Goal: Transaction & Acquisition: Purchase product/service

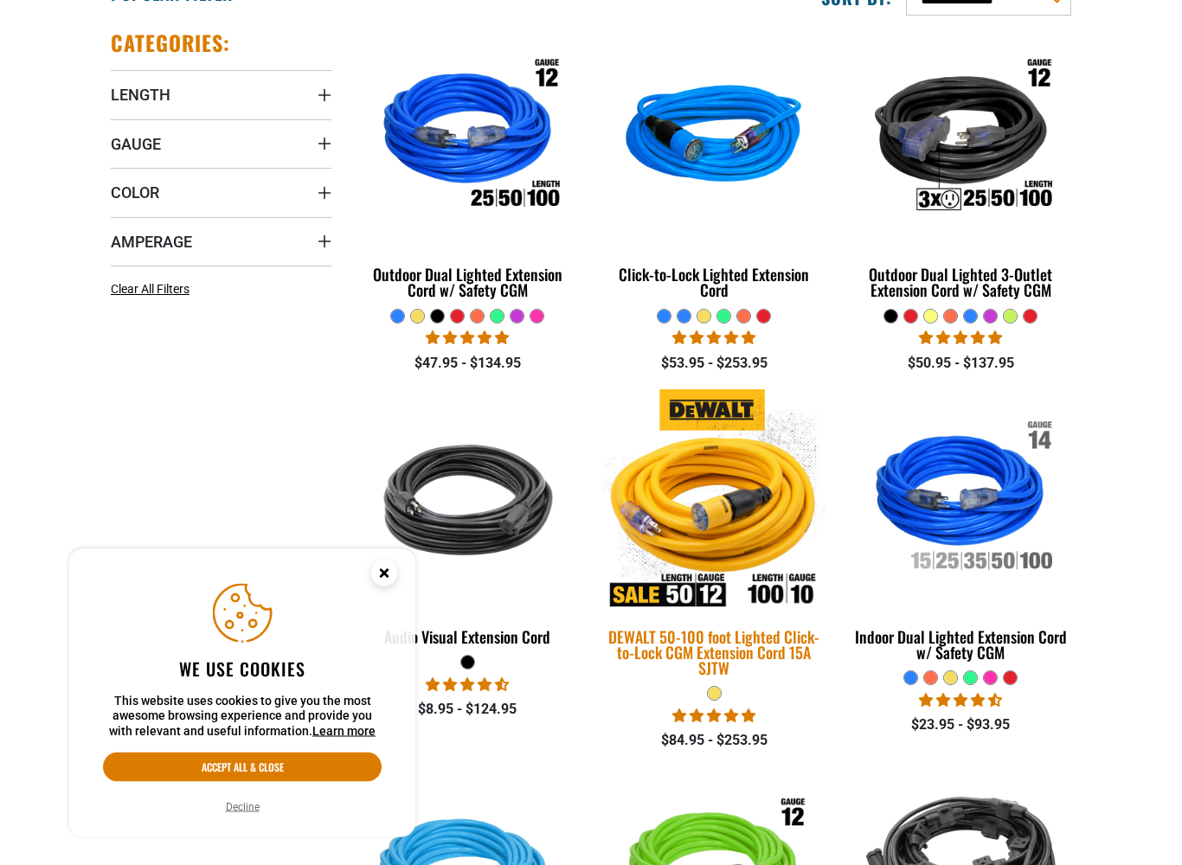
scroll to position [469, 0]
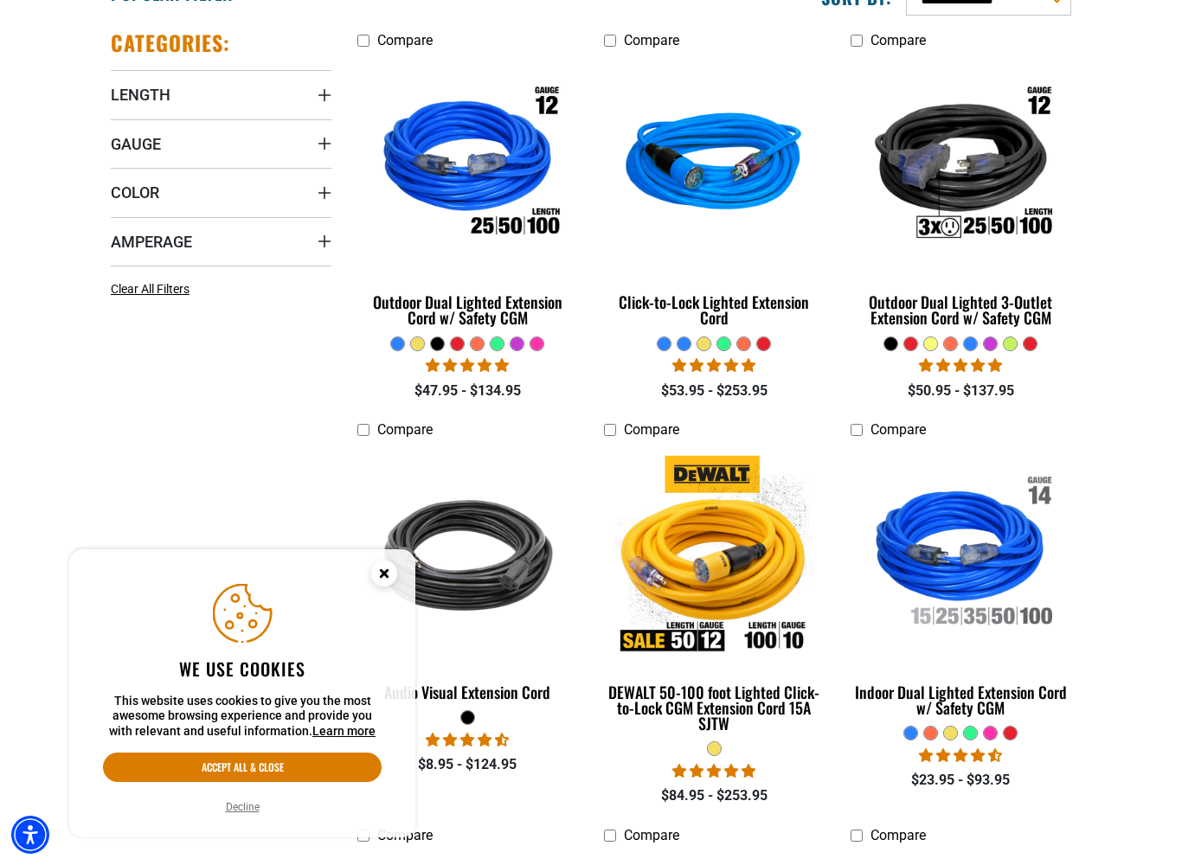
click at [478, 347] on div at bounding box center [477, 343] width 13 height 13
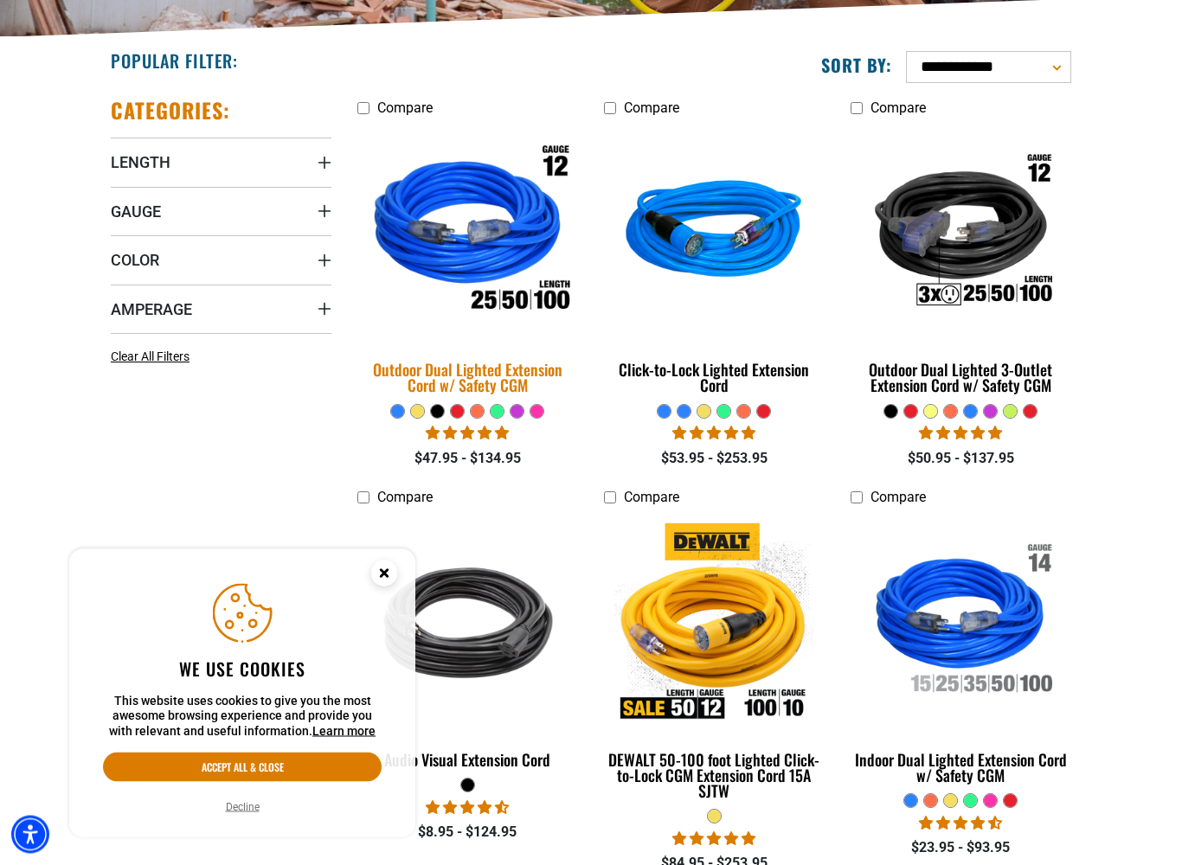
scroll to position [401, 0]
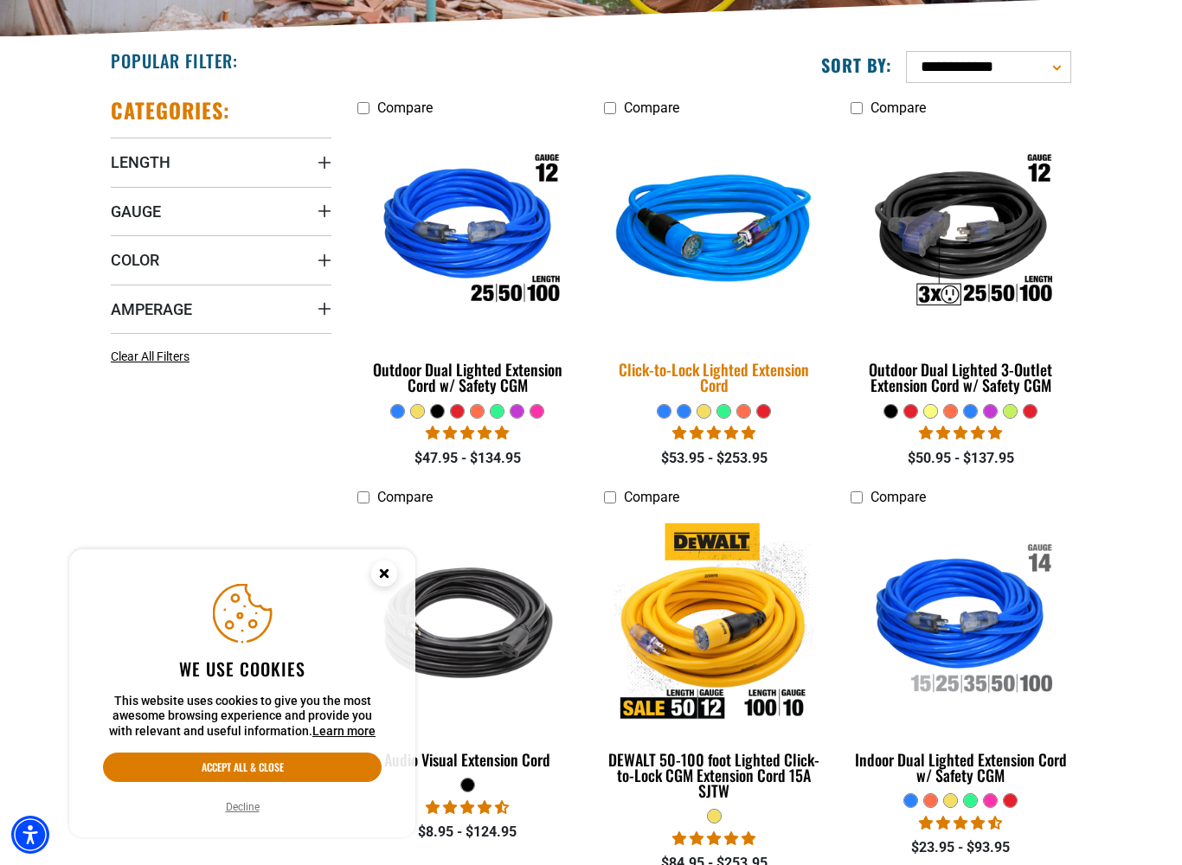
click at [729, 265] on img at bounding box center [714, 232] width 242 height 221
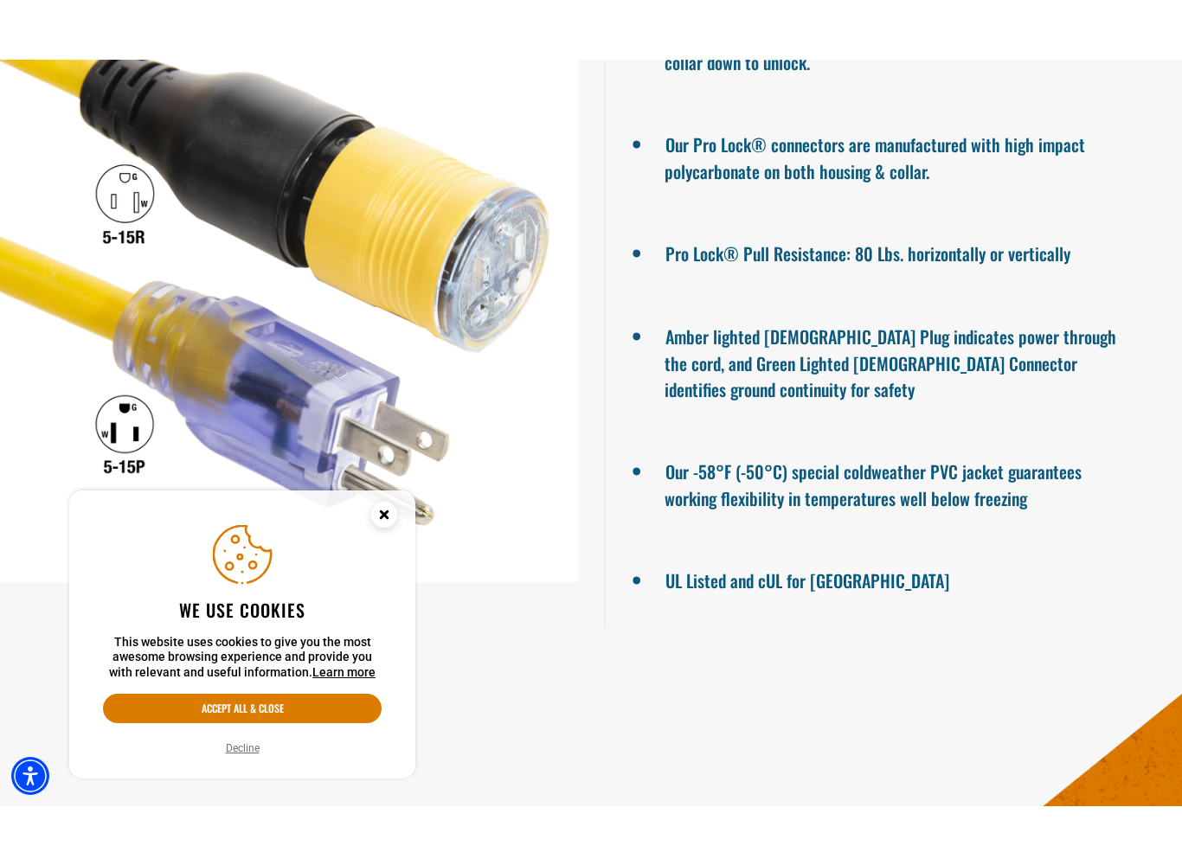
scroll to position [1614, 0]
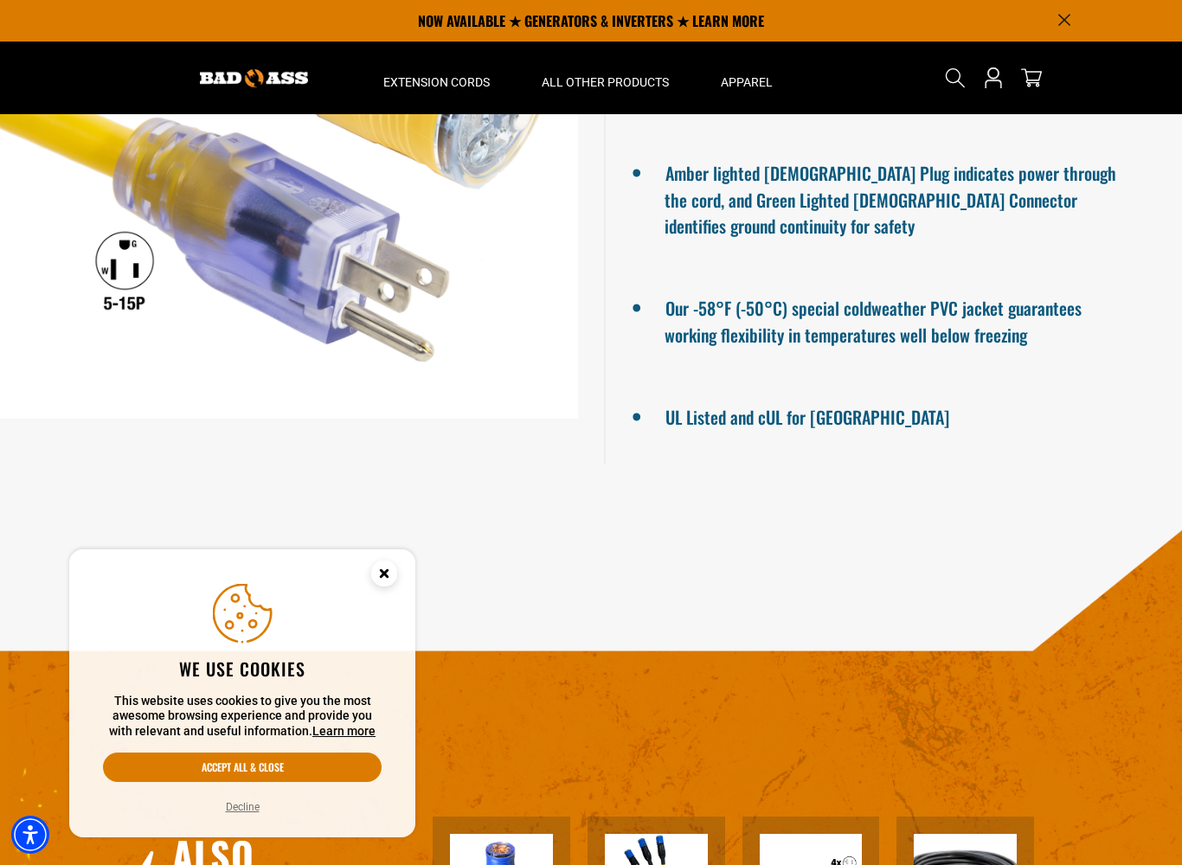
click at [236, 746] on button "Decline" at bounding box center [243, 807] width 44 height 17
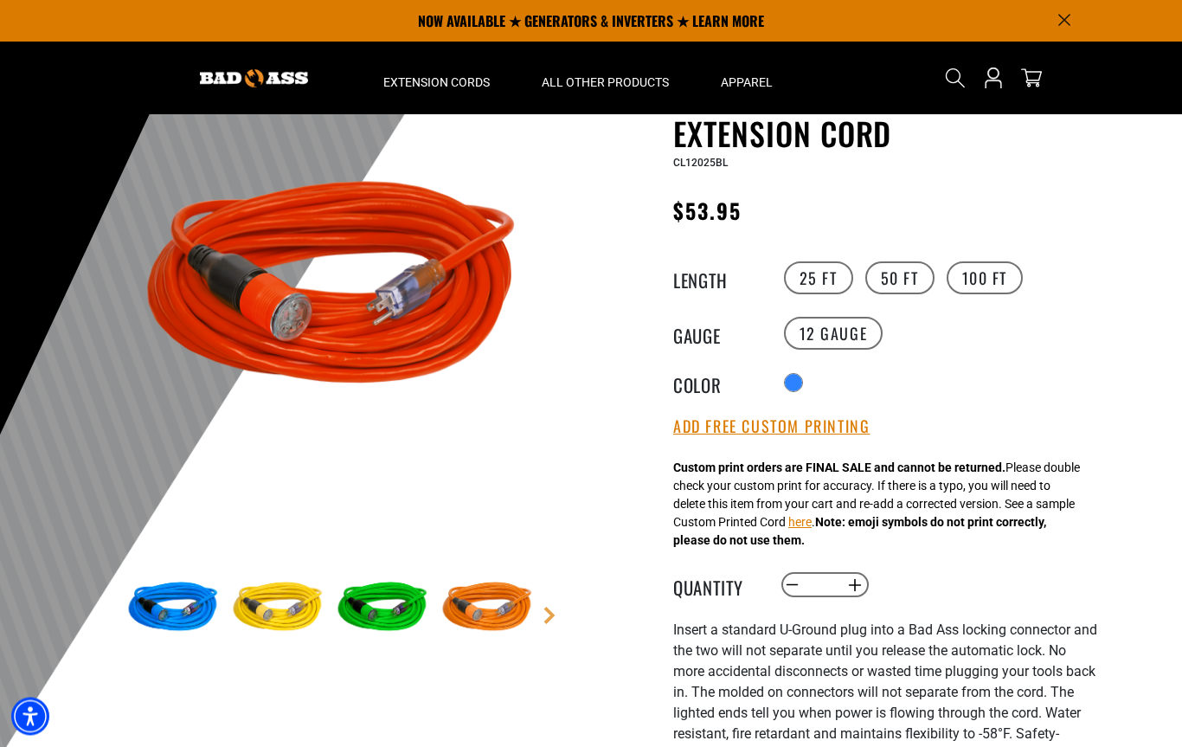
scroll to position [27, 0]
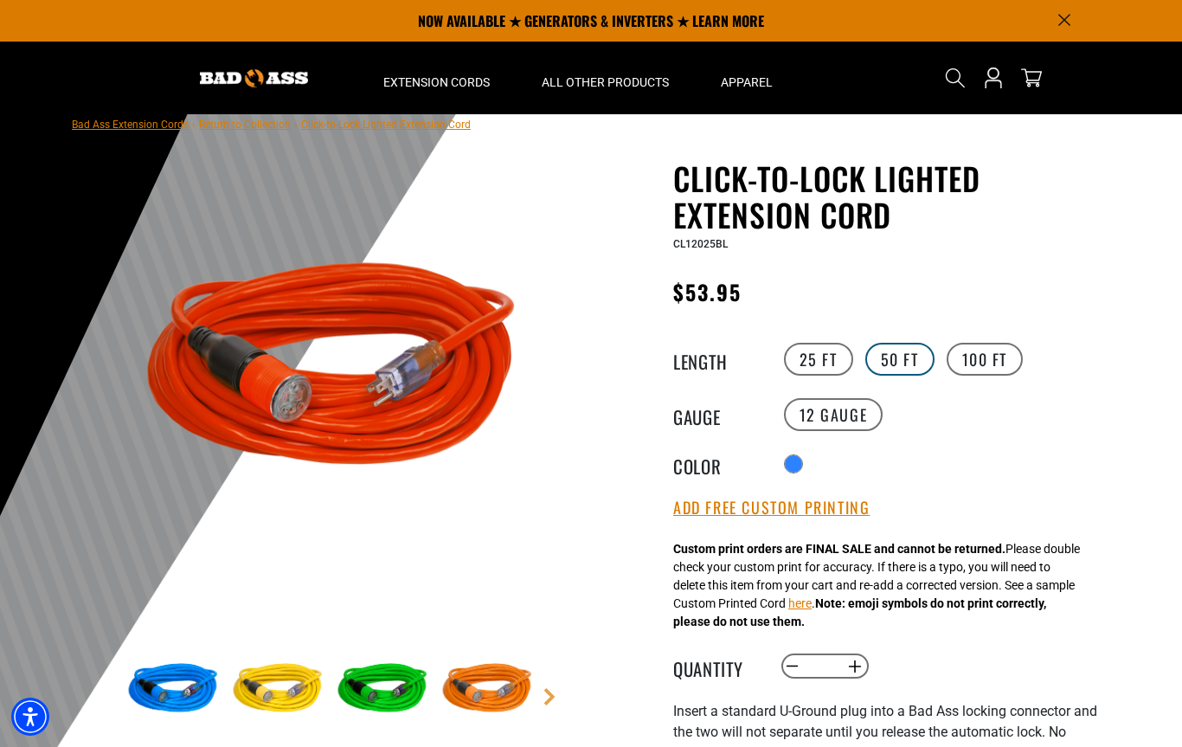
click at [900, 350] on label "50 FT" at bounding box center [899, 359] width 69 height 33
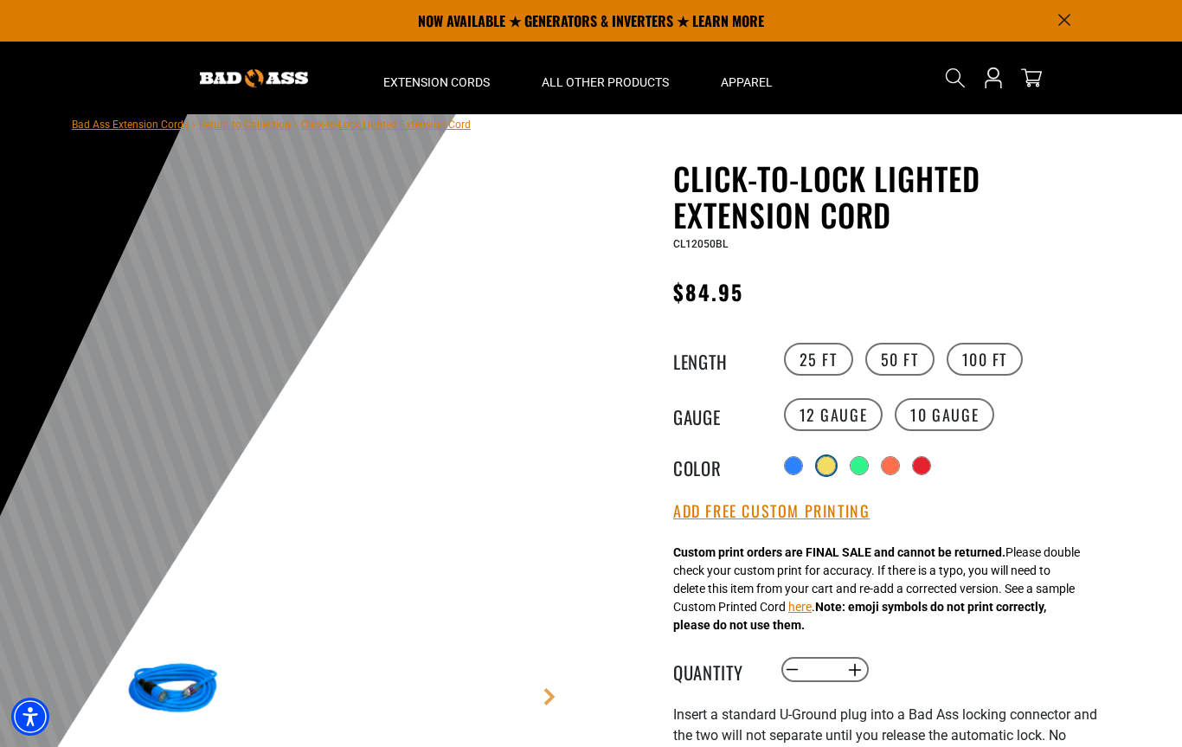
click at [830, 465] on div "Translation missing: en.products.product.variant_sold_out_or_unavailable" at bounding box center [826, 465] width 17 height 17
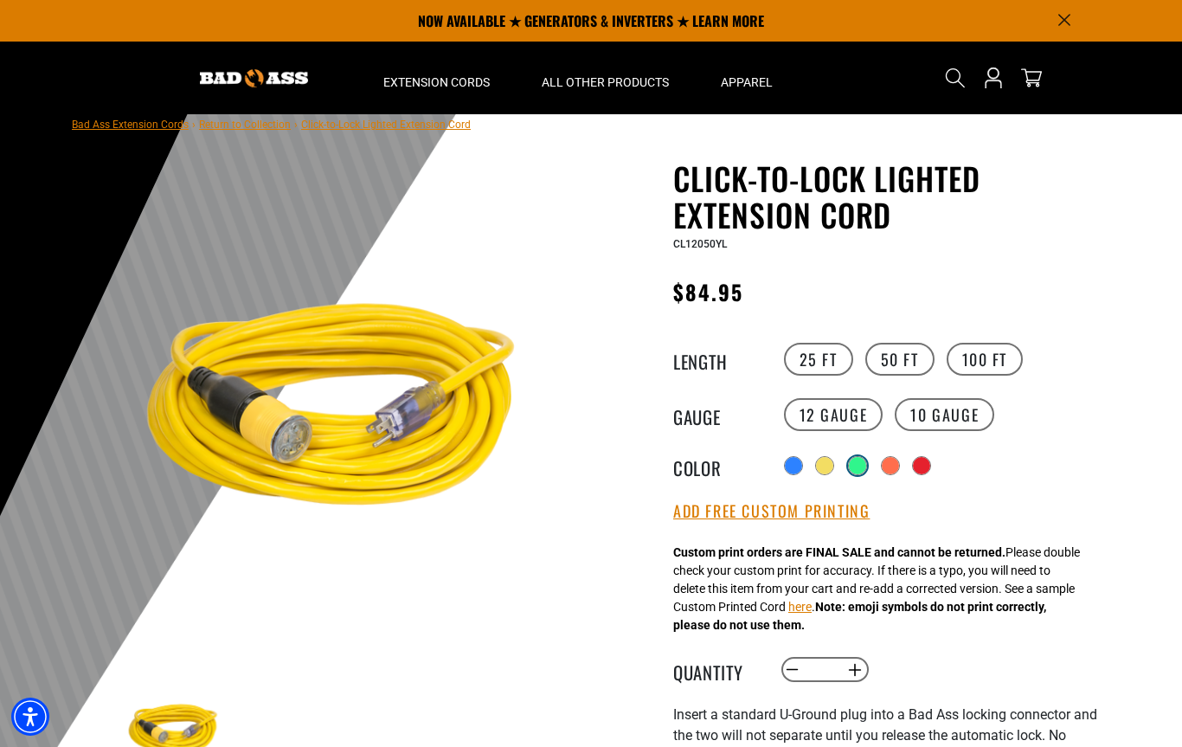
click at [857, 471] on div "Translation missing: en.products.product.variant_sold_out_or_unavailable" at bounding box center [857, 465] width 17 height 17
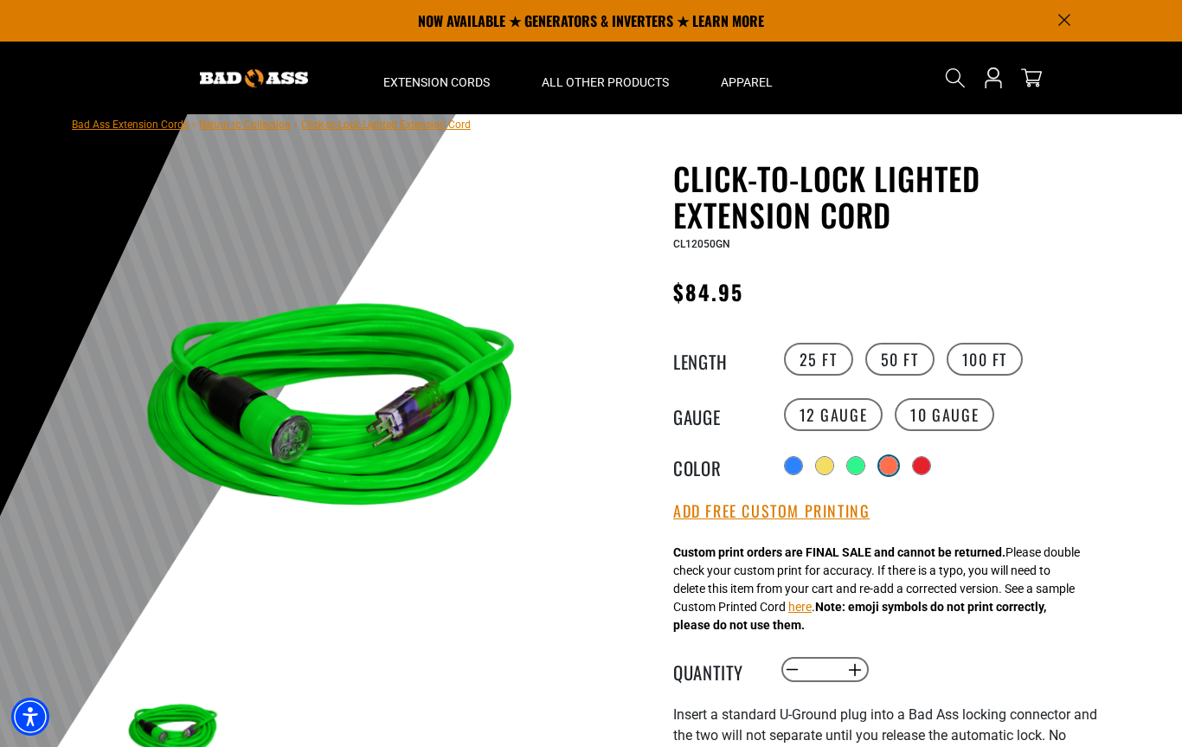
click at [888, 471] on div "Translation missing: en.products.product.variant_sold_out_or_unavailable" at bounding box center [888, 465] width 17 height 17
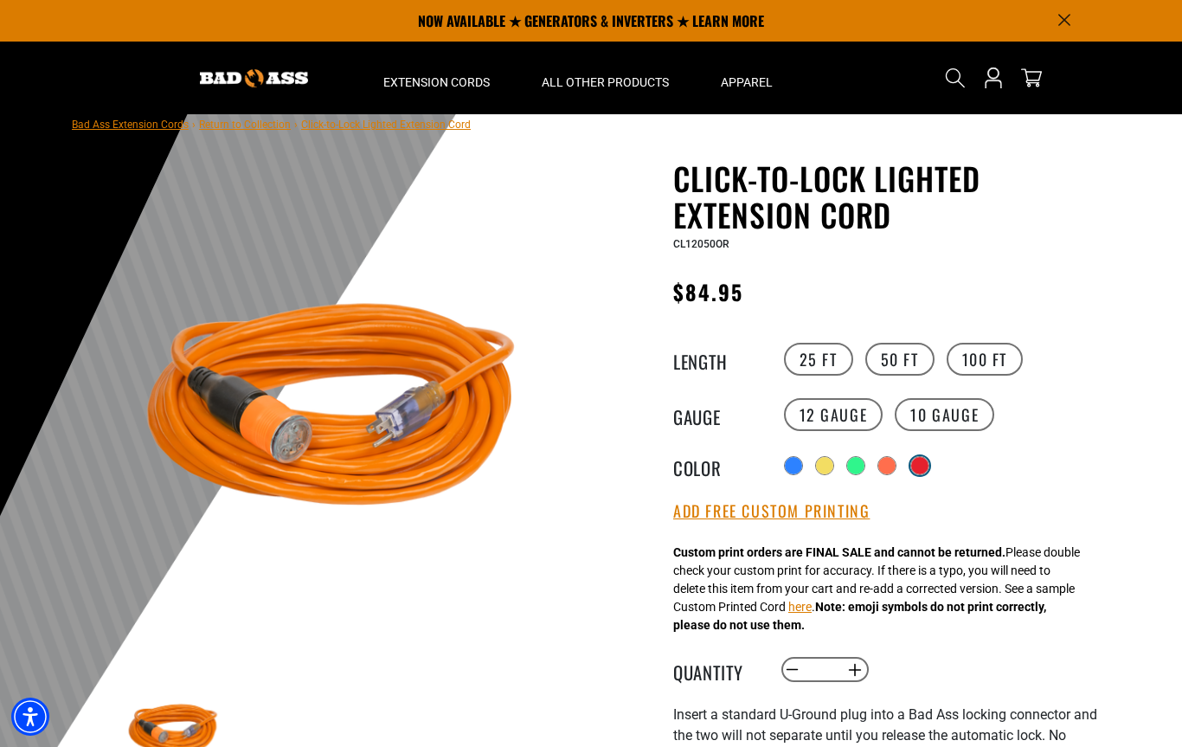
click at [922, 466] on div "Translation missing: en.products.product.variant_sold_out_or_unavailable" at bounding box center [919, 465] width 17 height 17
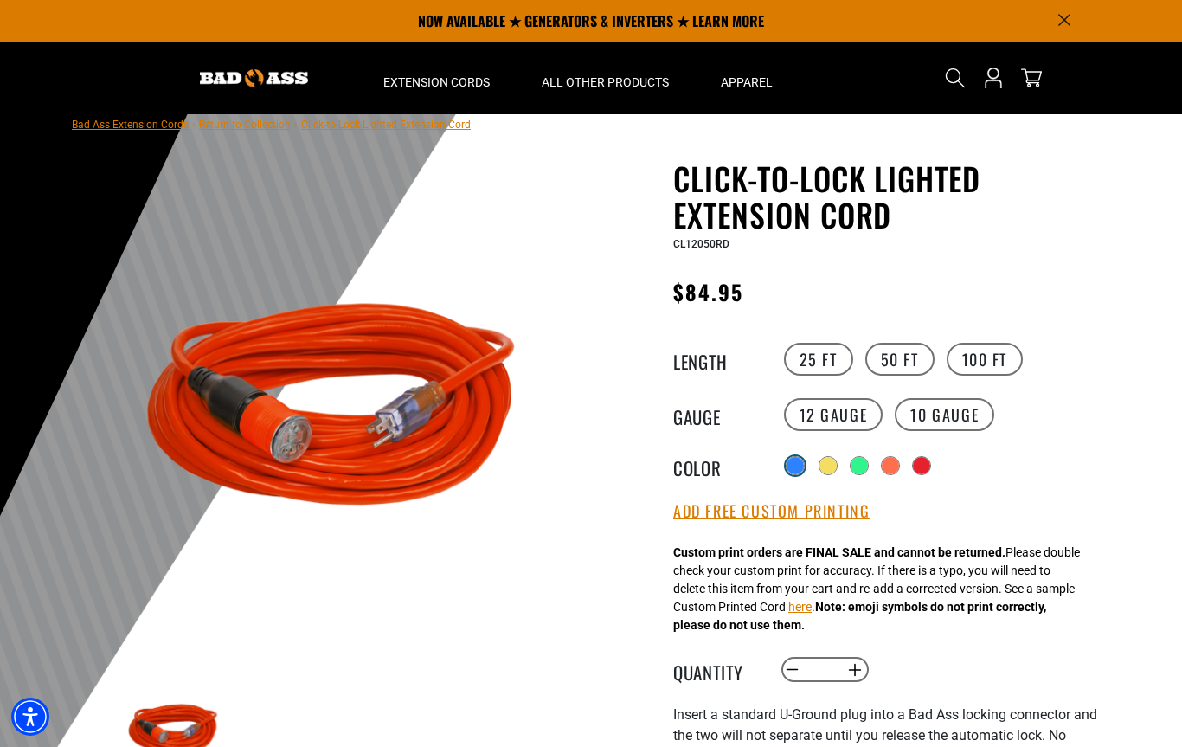
click at [786, 465] on div at bounding box center [795, 465] width 19 height 19
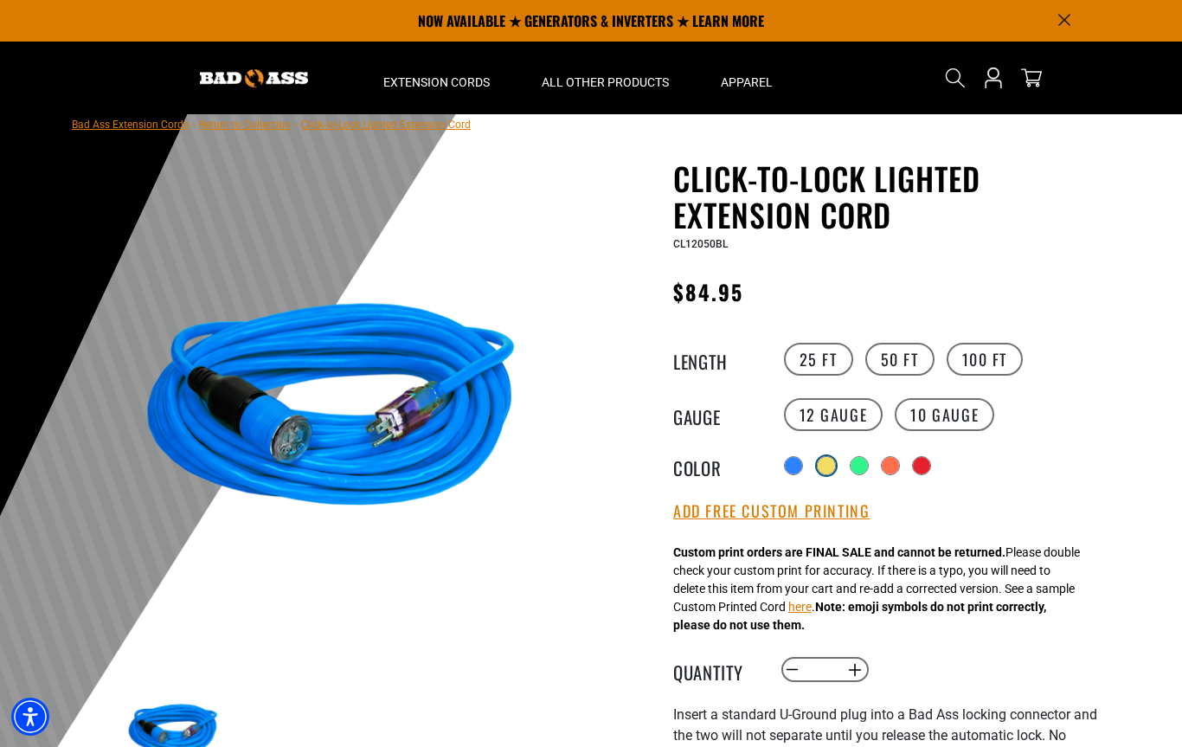
click at [832, 470] on div "Translation missing: en.products.product.variant_sold_out_or_unavailable" at bounding box center [826, 465] width 17 height 17
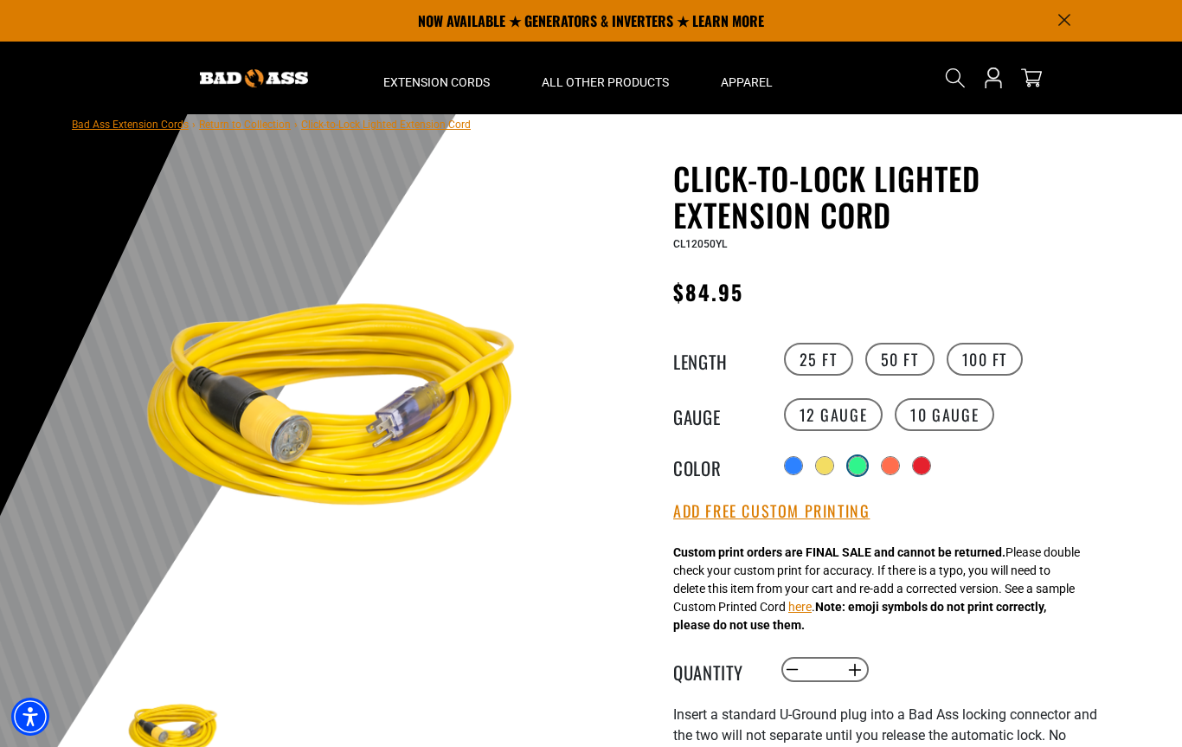
click at [859, 470] on div "Translation missing: en.products.product.variant_sold_out_or_unavailable" at bounding box center [857, 465] width 17 height 17
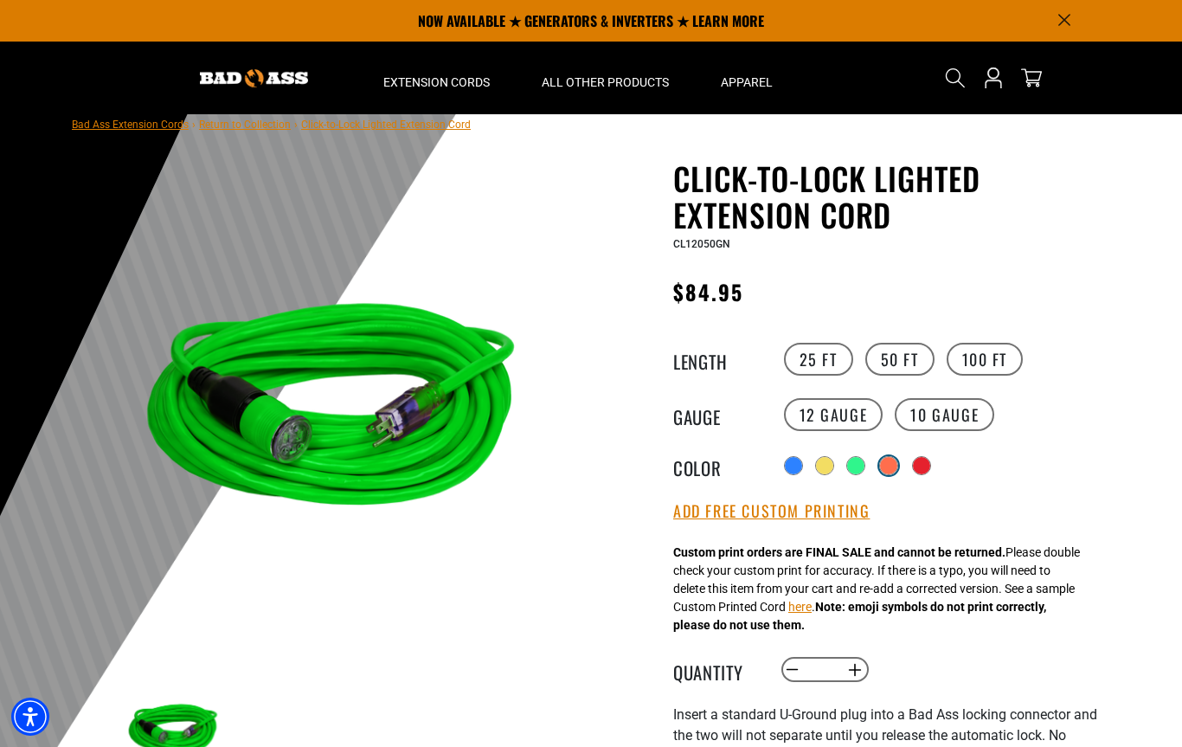
click at [888, 465] on div "Translation missing: en.products.product.variant_sold_out_or_unavailable" at bounding box center [888, 465] width 17 height 17
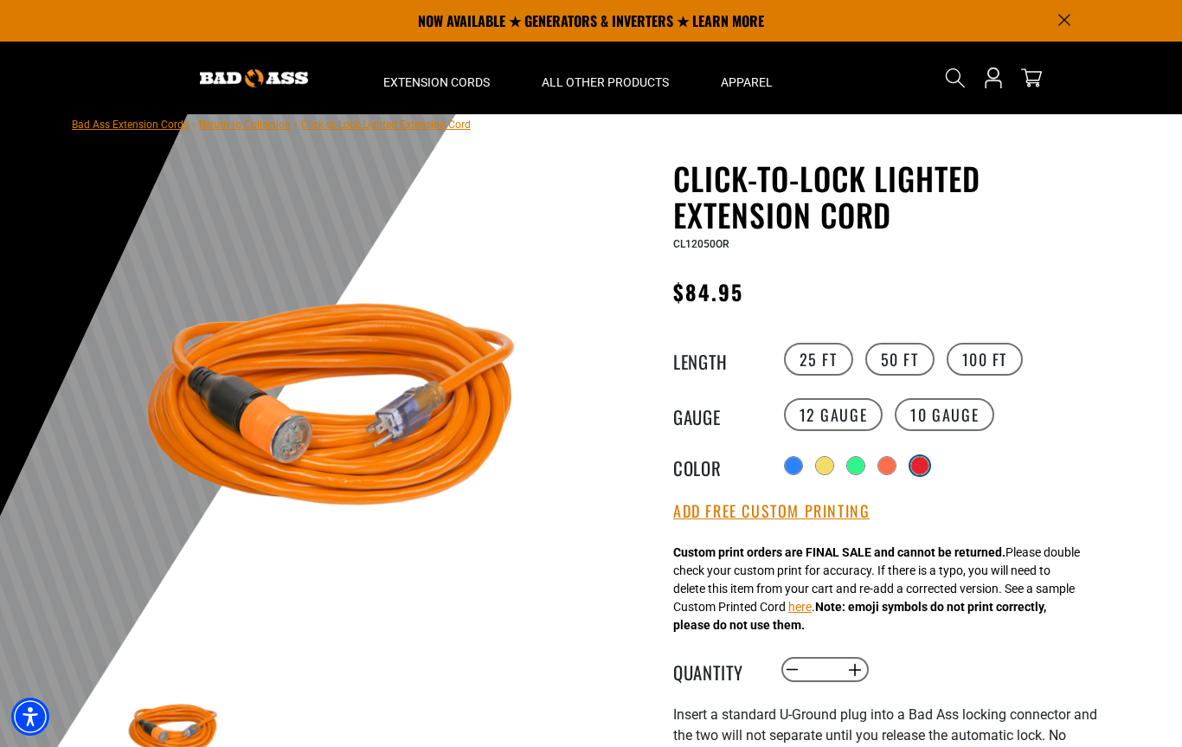
click at [928, 459] on div "Translation missing: en.products.product.variant_sold_out_or_unavailable" at bounding box center [919, 465] width 17 height 17
